Goal: Navigation & Orientation: Locate item on page

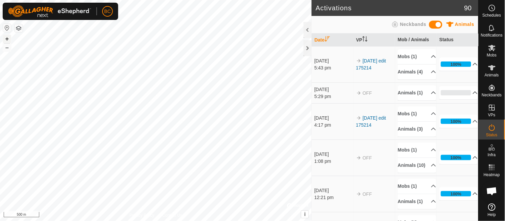
click at [7, 40] on button "+" at bounding box center [7, 39] width 8 height 8
click at [9, 41] on button "+" at bounding box center [7, 39] width 8 height 8
click at [5, 38] on button "+" at bounding box center [7, 39] width 8 height 8
click at [7, 37] on button "+" at bounding box center [7, 39] width 8 height 8
click at [6, 39] on button "+" at bounding box center [7, 39] width 8 height 8
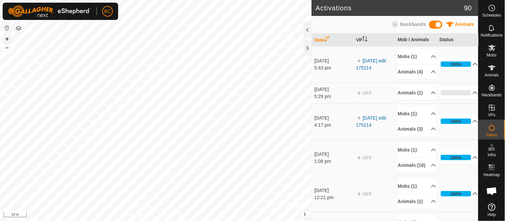
click at [5, 38] on button "+" at bounding box center [7, 39] width 8 height 8
